Goal: Task Accomplishment & Management: Manage account settings

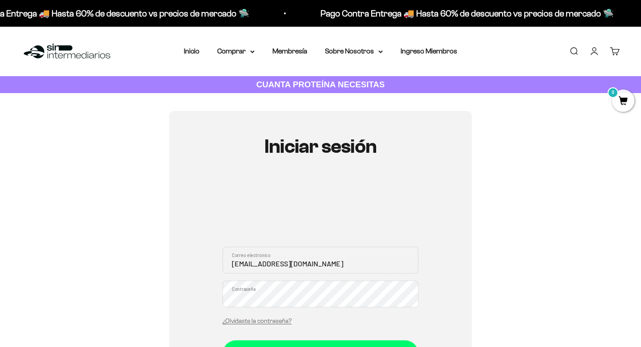
type input "[EMAIL_ADDRESS][DOMAIN_NAME]"
click at [300, 343] on div "Iniciar sesión" at bounding box center [320, 349] width 160 height 12
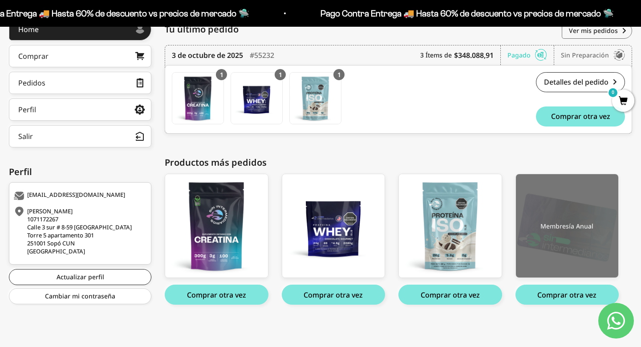
scroll to position [134, 0]
click at [566, 225] on img at bounding box center [567, 227] width 103 height 104
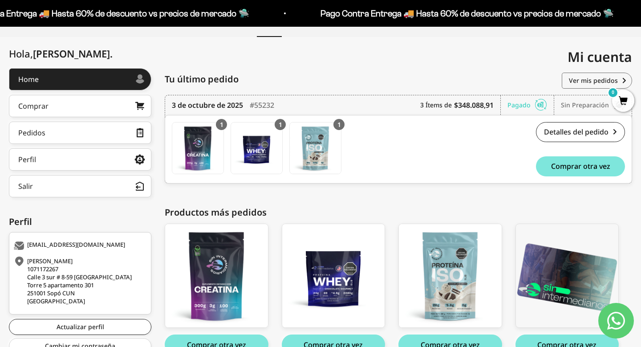
scroll to position [58, 0]
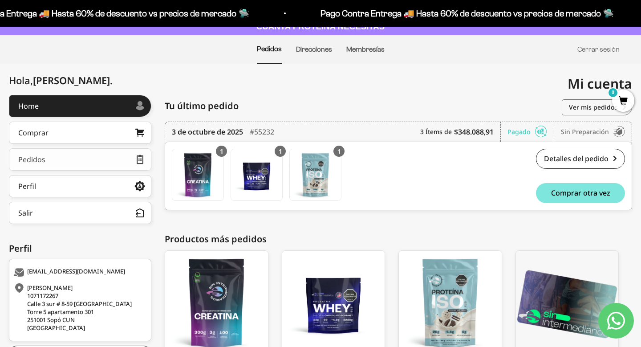
click at [89, 155] on link "Pedidos" at bounding box center [80, 159] width 142 height 22
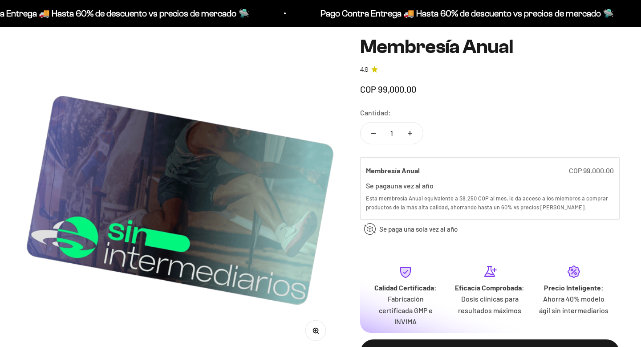
scroll to position [80, 0]
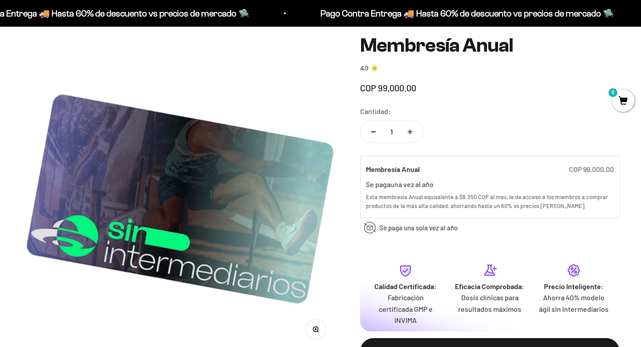
click at [524, 207] on div "Membresía Anual COP 99,000.00 Se paga una vez al año una vez al año Esta membre…" at bounding box center [490, 187] width 259 height 62
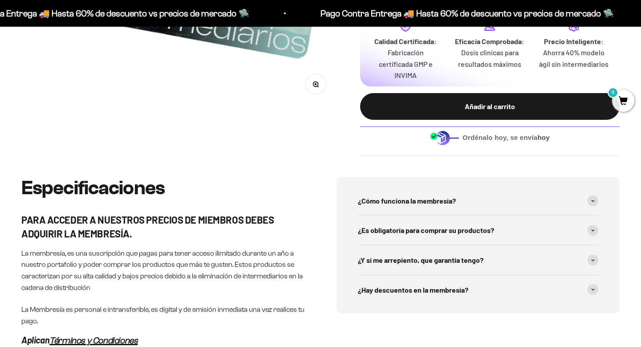
scroll to position [364, 0]
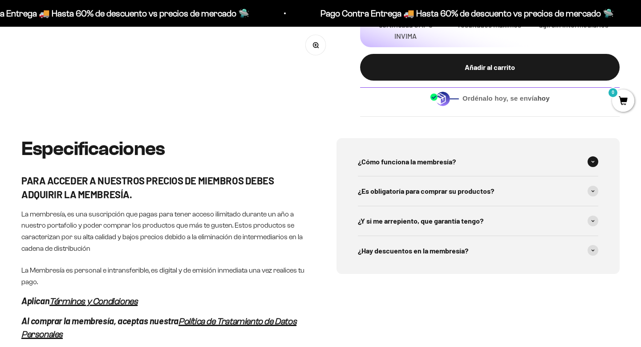
click at [410, 156] on span "¿Cómo funciona la membresía?" at bounding box center [407, 162] width 98 height 12
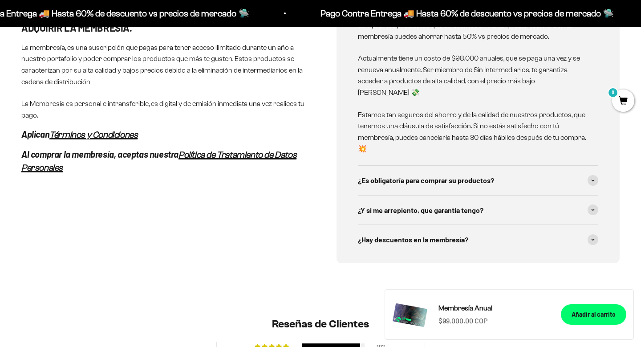
scroll to position [535, 0]
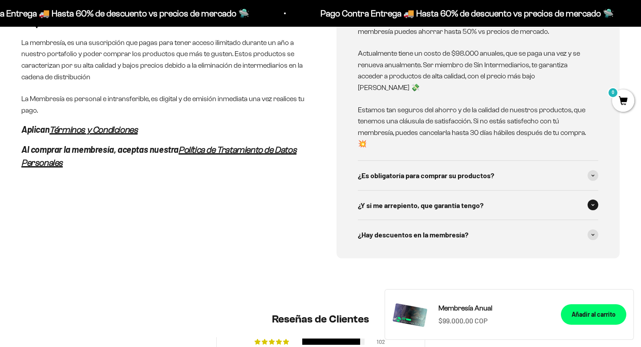
click at [435, 199] on span "¿Y si me arrepiento, que garantía tengo?" at bounding box center [421, 205] width 126 height 12
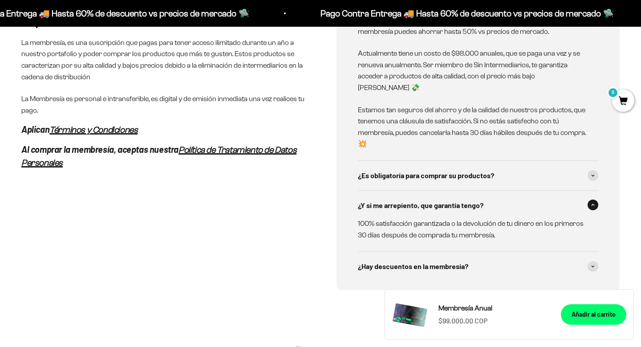
click at [435, 199] on span "¿Y si me arrepiento, que garantía tengo?" at bounding box center [421, 205] width 126 height 12
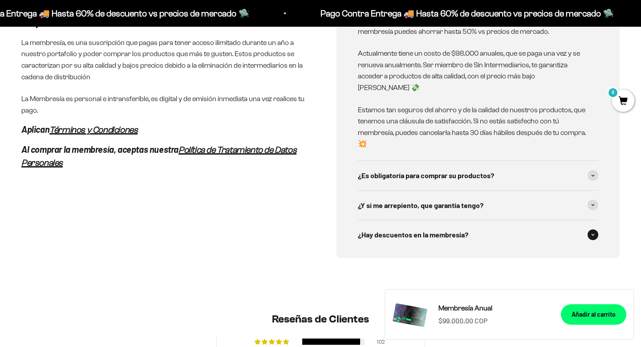
click at [435, 229] on span "¿Hay descuentos en la membresía?" at bounding box center [413, 235] width 110 height 12
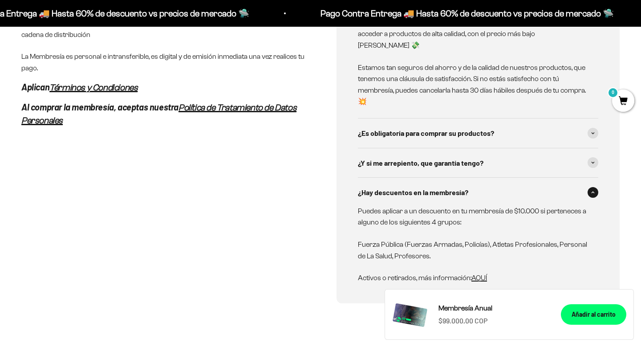
scroll to position [583, 0]
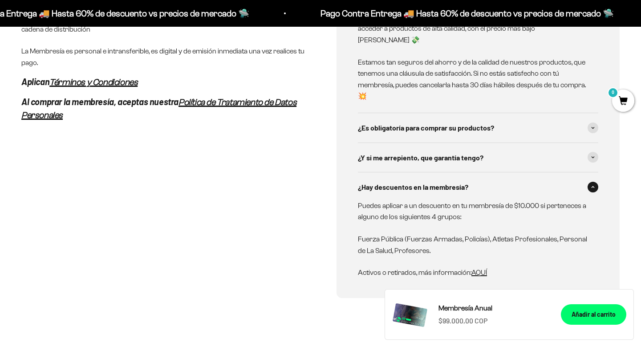
click at [427, 181] on span "¿Hay descuentos en la membresía?" at bounding box center [413, 187] width 110 height 12
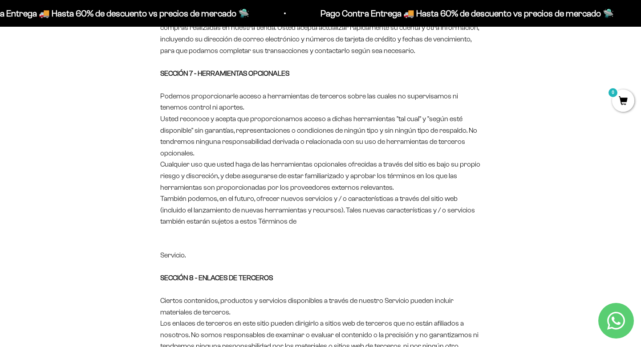
scroll to position [1465, 0]
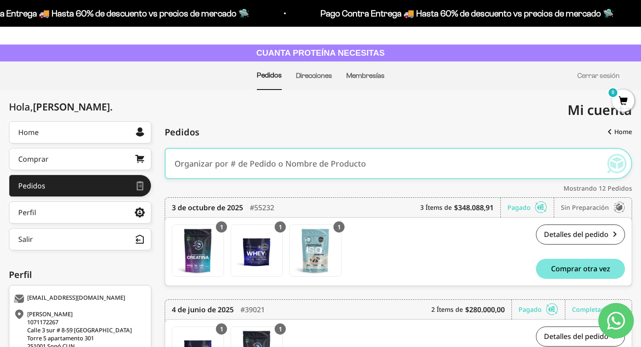
scroll to position [31, 0]
